Goal: Information Seeking & Learning: Learn about a topic

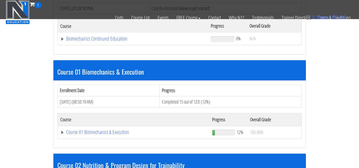
scroll to position [133, 0]
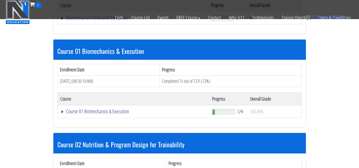
click at [103, 21] on link "Course 01 Biomechanics & Execution" at bounding box center [133, 17] width 146 height 5
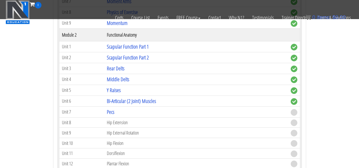
scroll to position [346, 0]
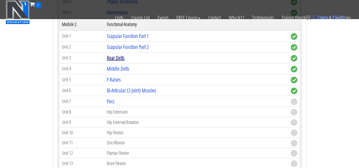
click at [119, 58] on link "Rear Delts" at bounding box center [116, 57] width 18 height 7
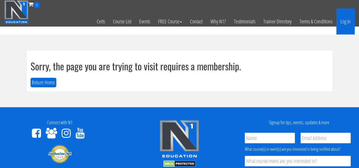
click at [347, 16] on link "Log In" at bounding box center [346, 22] width 18 height 26
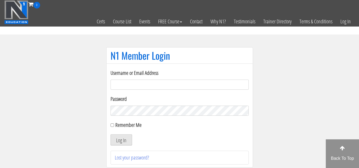
type input "emanueleinvernizzi00@gmail.com"
click at [122, 141] on button "Log In" at bounding box center [122, 140] width 22 height 11
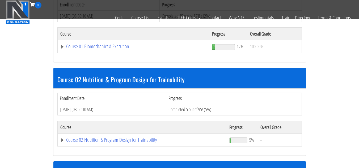
scroll to position [106, 0]
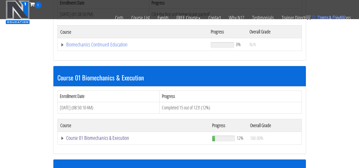
click at [120, 47] on link "Course 01 Biomechanics & Execution" at bounding box center [133, 44] width 146 height 5
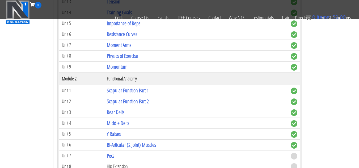
scroll to position [293, 0]
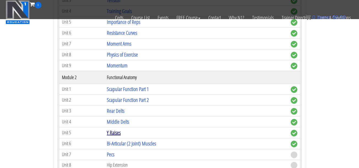
click at [115, 133] on link "Y Raises" at bounding box center [114, 132] width 14 height 7
drag, startPoint x: 264, startPoint y: 119, endPoint x: 285, endPoint y: 101, distance: 27.2
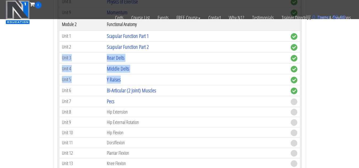
scroll to position [328, 0]
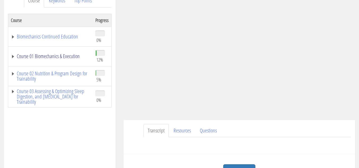
click at [61, 55] on link "Course 01 Biomechanics & Execution" at bounding box center [50, 56] width 79 height 5
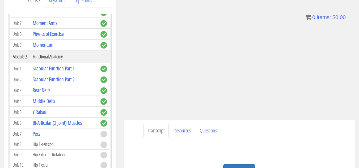
scroll to position [133, 0]
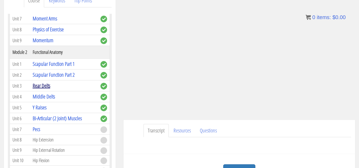
click at [48, 89] on link "Rear Delts" at bounding box center [42, 85] width 18 height 7
